Goal: Information Seeking & Learning: Learn about a topic

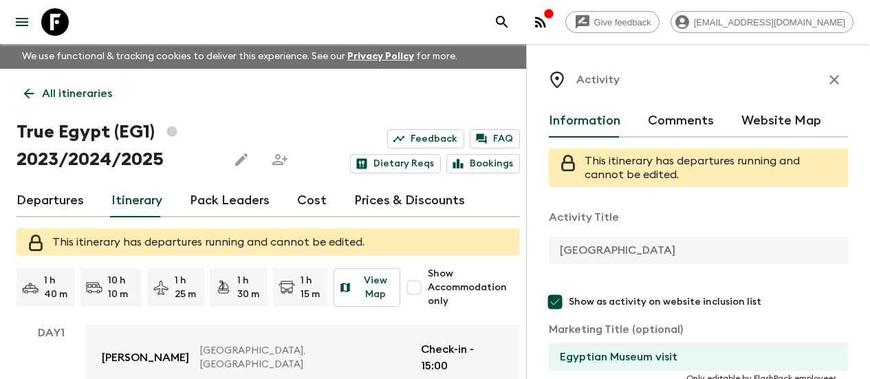
scroll to position [617, 0]
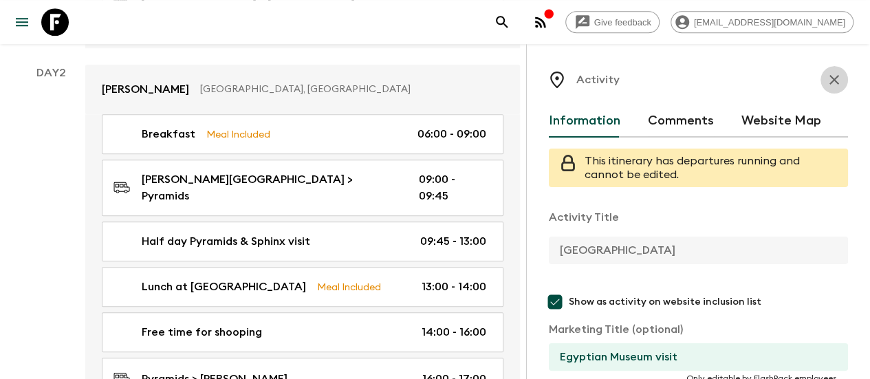
drag, startPoint x: 828, startPoint y: 80, endPoint x: 750, endPoint y: 114, distance: 85.3
click at [828, 80] on icon "button" at bounding box center [834, 79] width 16 height 16
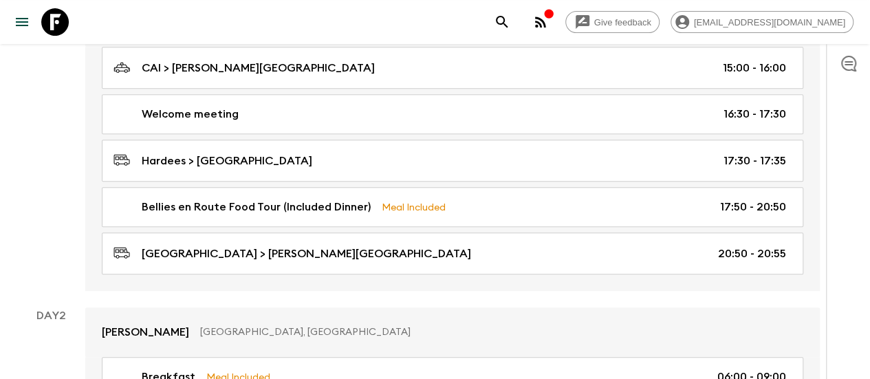
scroll to position [65, 0]
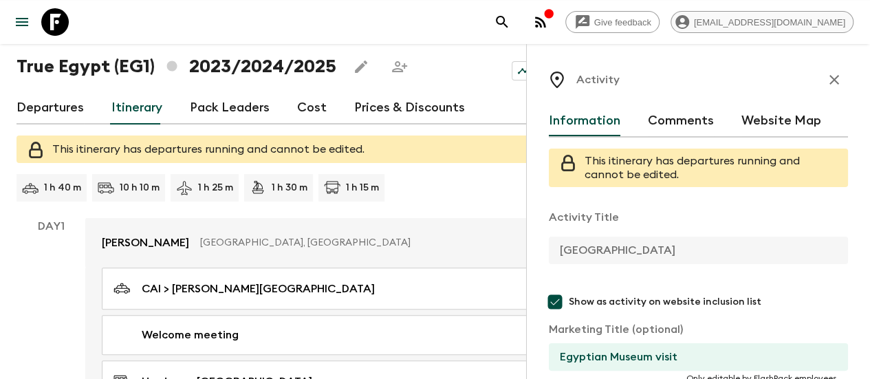
type input "Day 3"
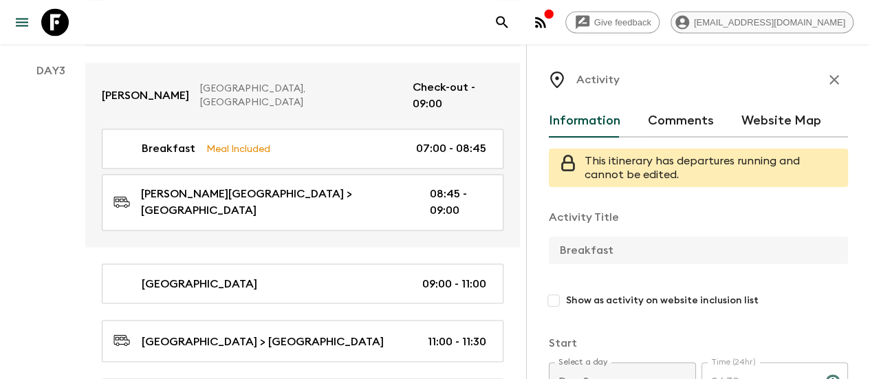
scroll to position [3320, 0]
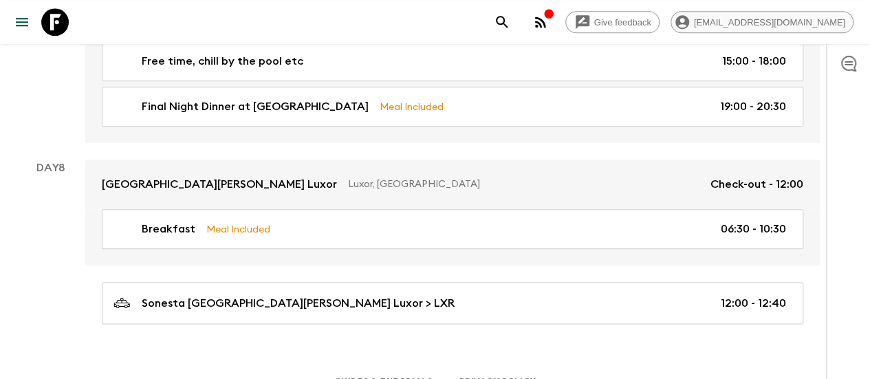
scroll to position [63, 0]
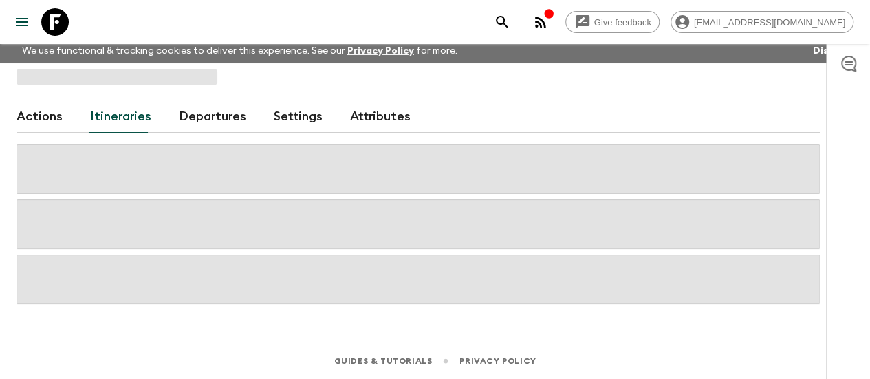
scroll to position [63, 0]
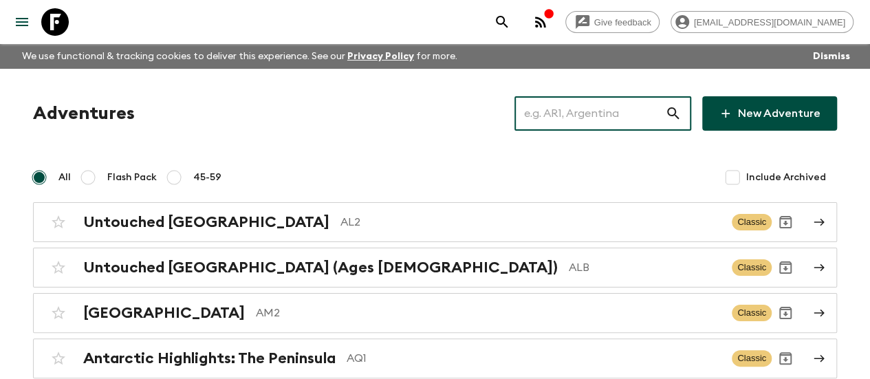
click at [563, 112] on input "text" at bounding box center [589, 113] width 151 height 38
paste input "Bali Immersion"
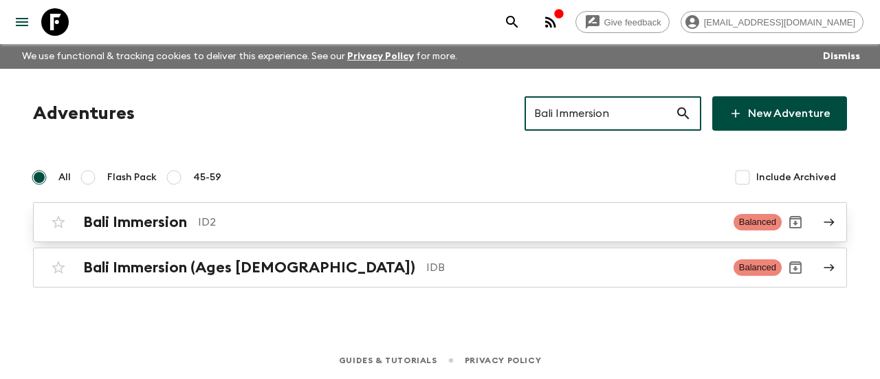
type input "Bali Immersion"
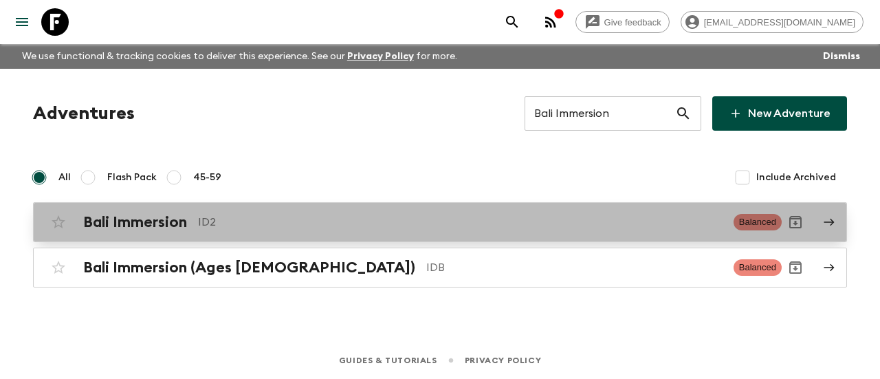
click at [332, 227] on p "ID2" at bounding box center [460, 222] width 525 height 16
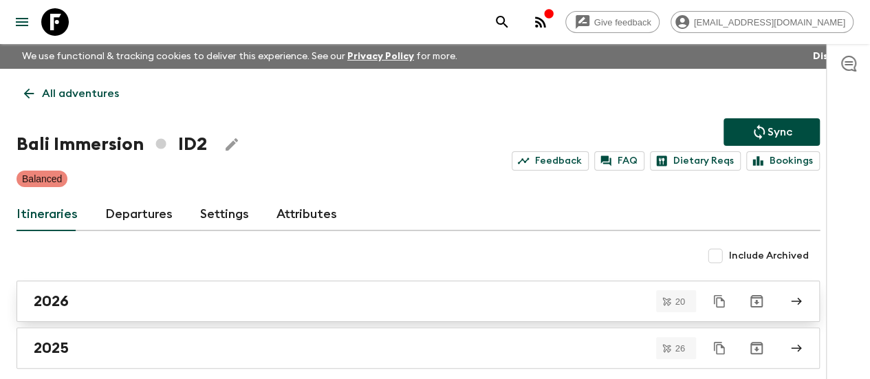
scroll to position [63, 0]
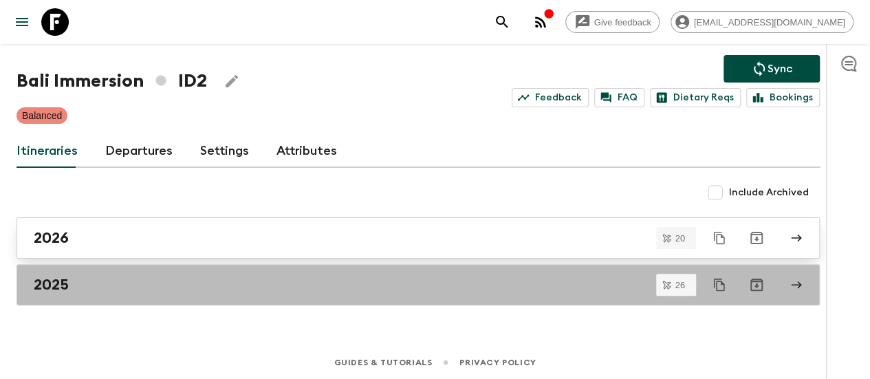
click at [203, 287] on div "2025" at bounding box center [405, 285] width 742 height 18
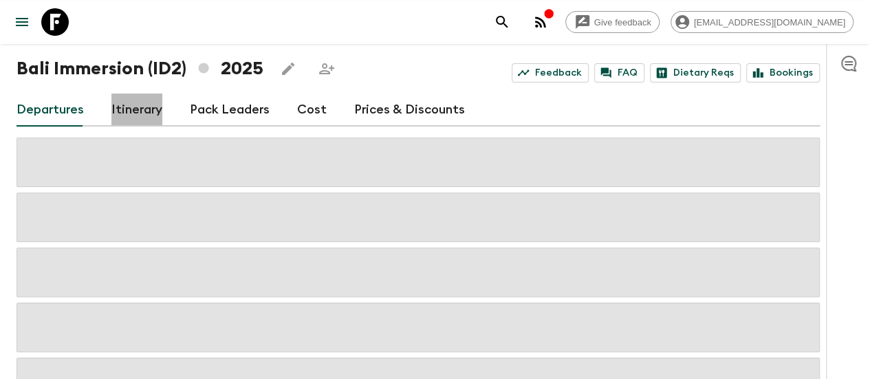
click at [157, 109] on link "Itinerary" at bounding box center [136, 109] width 51 height 33
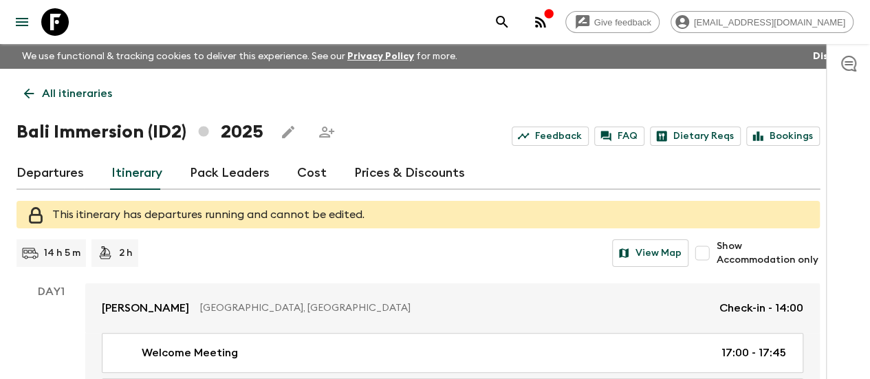
scroll to position [1, 0]
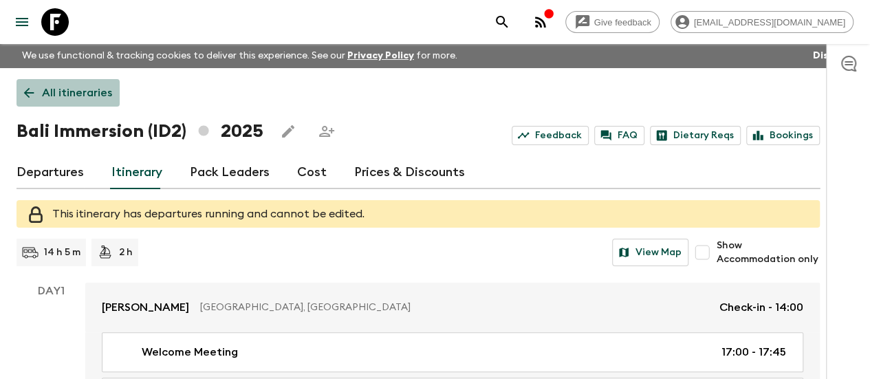
click at [36, 102] on link "All itineraries" at bounding box center [67, 92] width 103 height 27
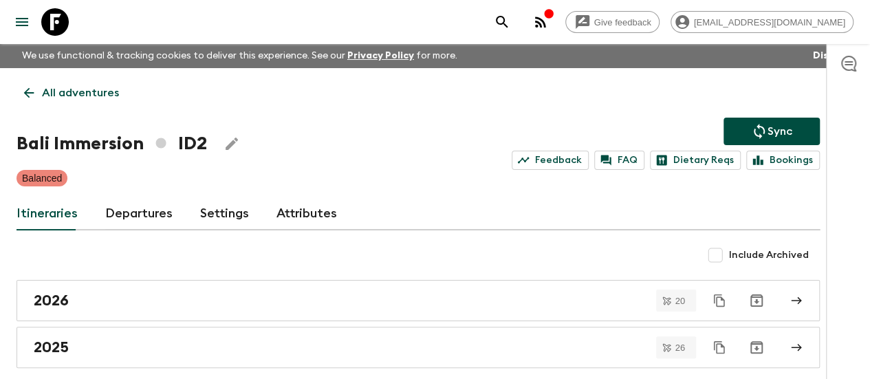
scroll to position [63, 0]
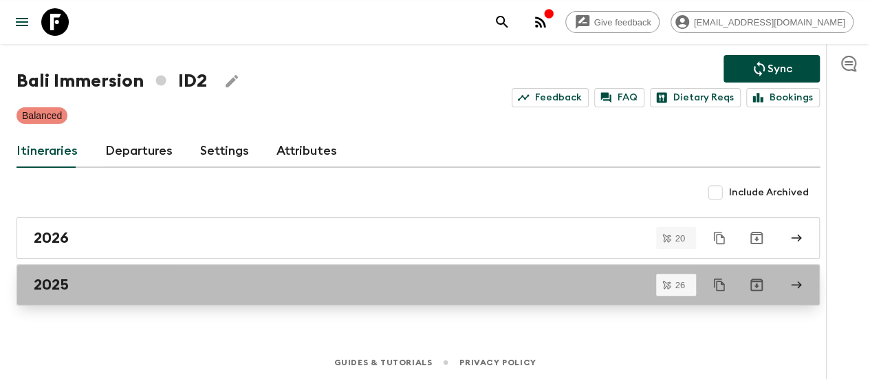
click at [103, 291] on div "2025" at bounding box center [405, 285] width 742 height 18
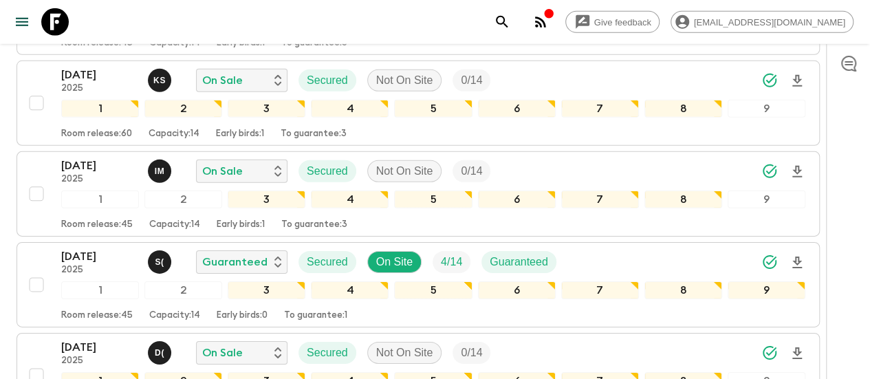
scroll to position [2238, 0]
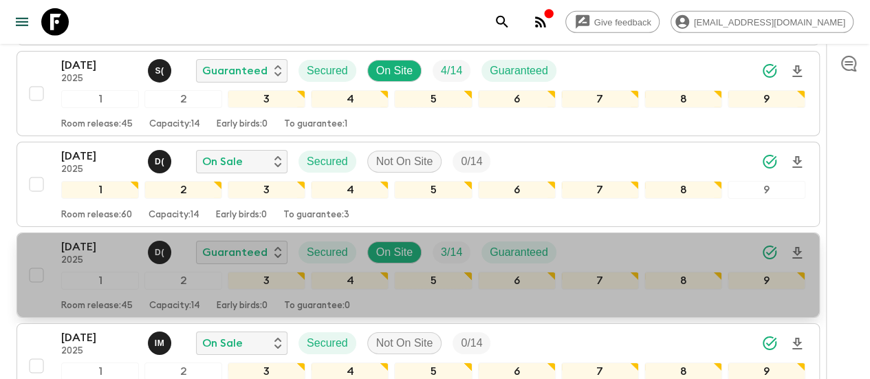
click at [122, 239] on p "[DATE]" at bounding box center [99, 247] width 76 height 16
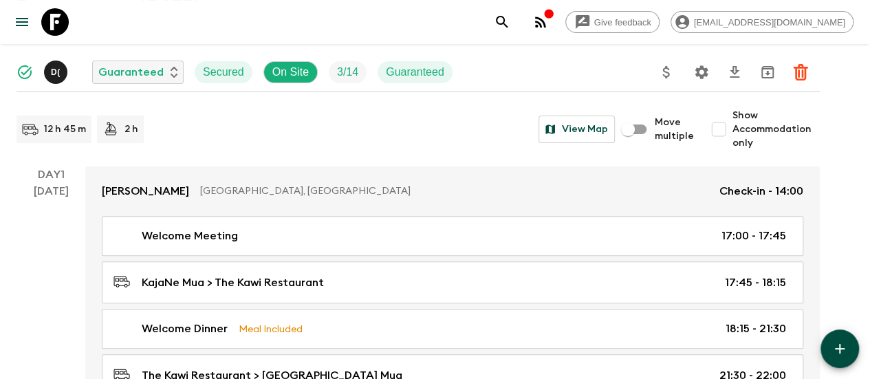
scroll to position [135, 0]
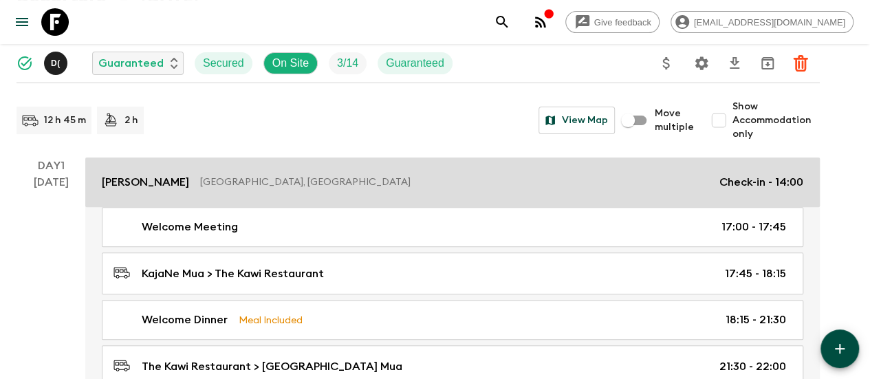
click at [700, 189] on div "[PERSON_NAME], [GEOGRAPHIC_DATA] Check-in - 14:00" at bounding box center [452, 182] width 701 height 16
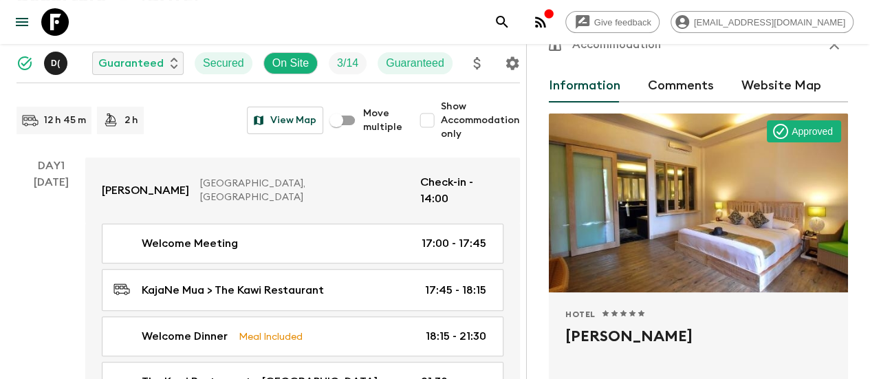
scroll to position [122, 0]
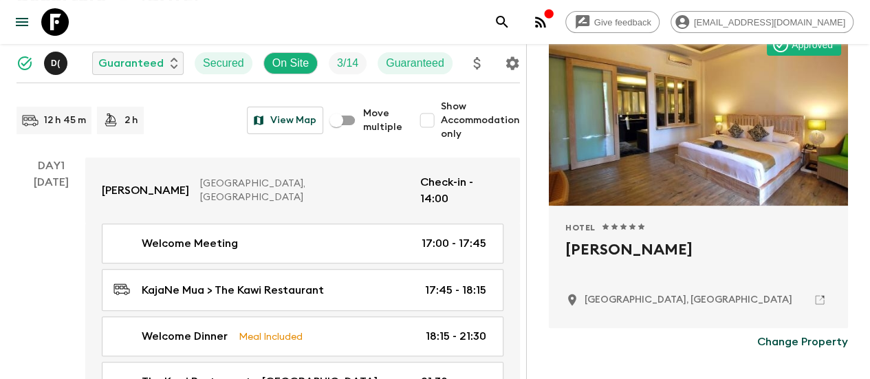
click at [561, 248] on div "Hotel 1 Star 2 Stars 3 Stars 4 Stars 5 Stars [PERSON_NAME], [GEOGRAPHIC_DATA]" at bounding box center [698, 267] width 299 height 122
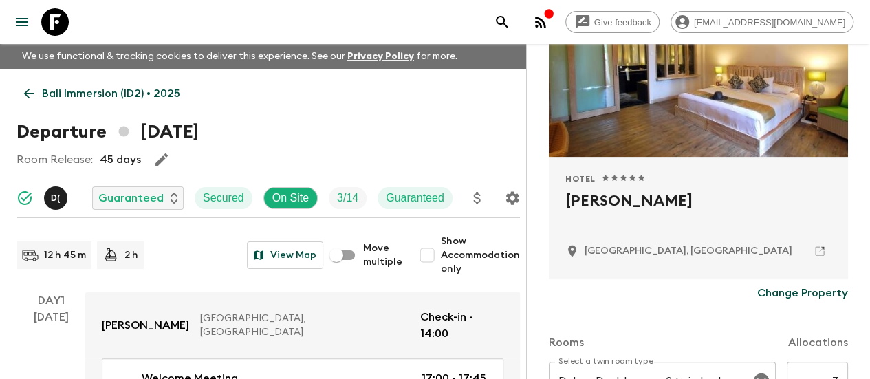
scroll to position [175, 0]
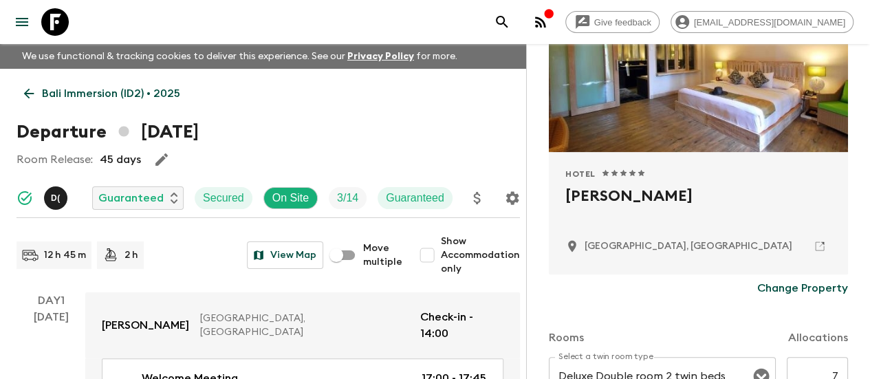
click at [624, 190] on h2 "[PERSON_NAME]" at bounding box center [698, 207] width 266 height 44
copy div "[PERSON_NAME]"
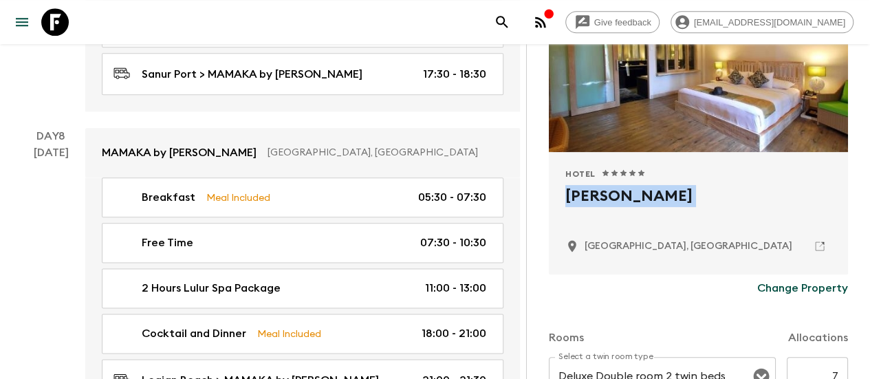
scroll to position [3480, 0]
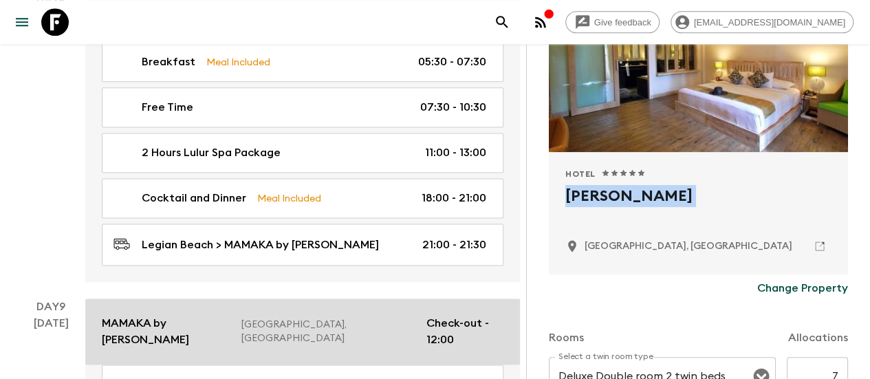
click at [269, 298] on link "MAMAKA by [PERSON_NAME], [GEOGRAPHIC_DATA] Check-out - 12:00" at bounding box center [302, 331] width 434 height 66
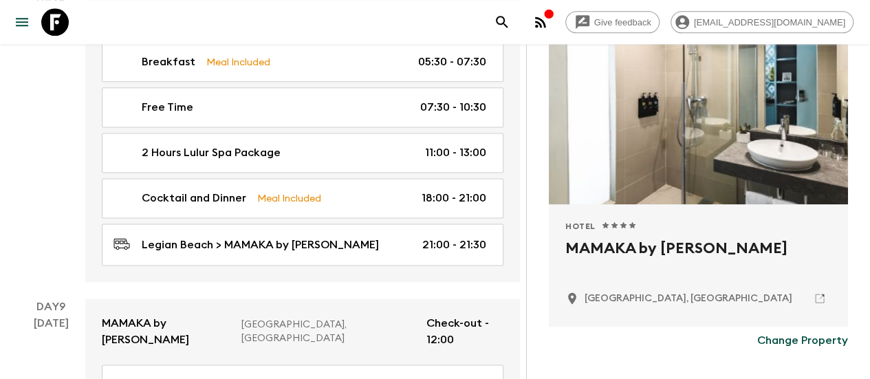
scroll to position [126, 0]
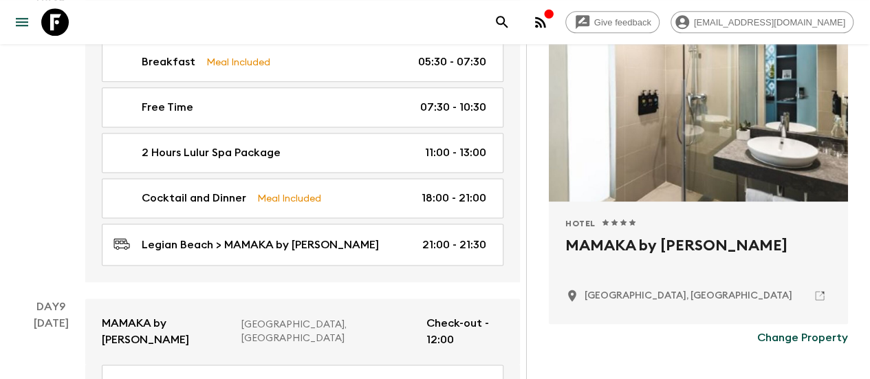
click at [594, 241] on h2 "MAMAKA by [PERSON_NAME]" at bounding box center [698, 256] width 266 height 44
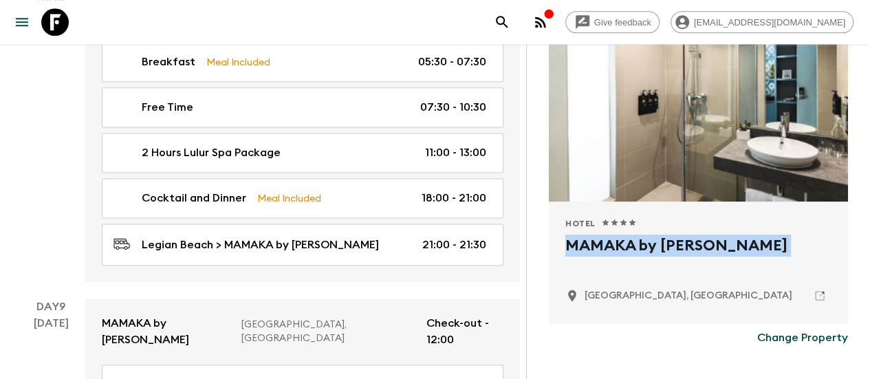
click at [594, 241] on h2 "MAMAKA by [PERSON_NAME]" at bounding box center [698, 256] width 266 height 44
copy div "MAMAKA by [PERSON_NAME]"
